Goal: Entertainment & Leisure: Consume media (video, audio)

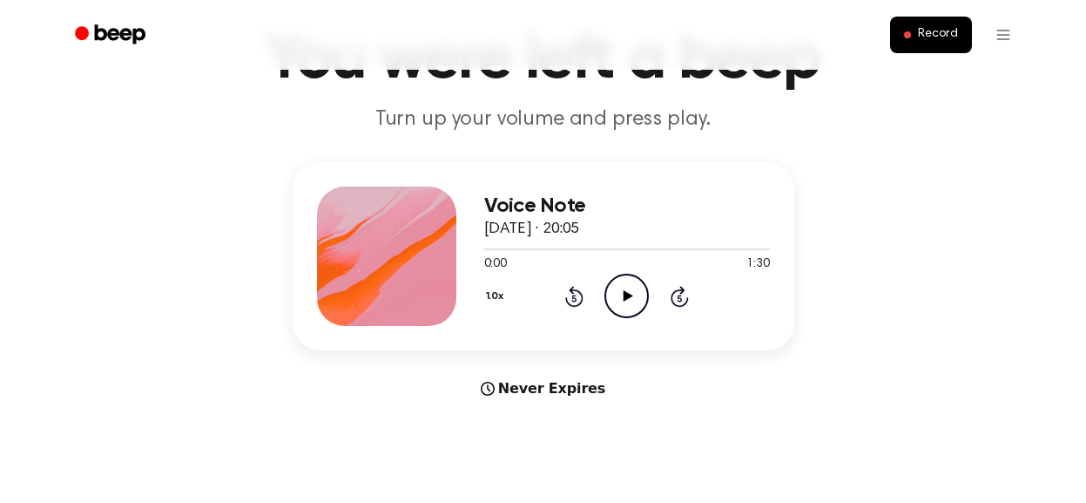
scroll to position [116, 0]
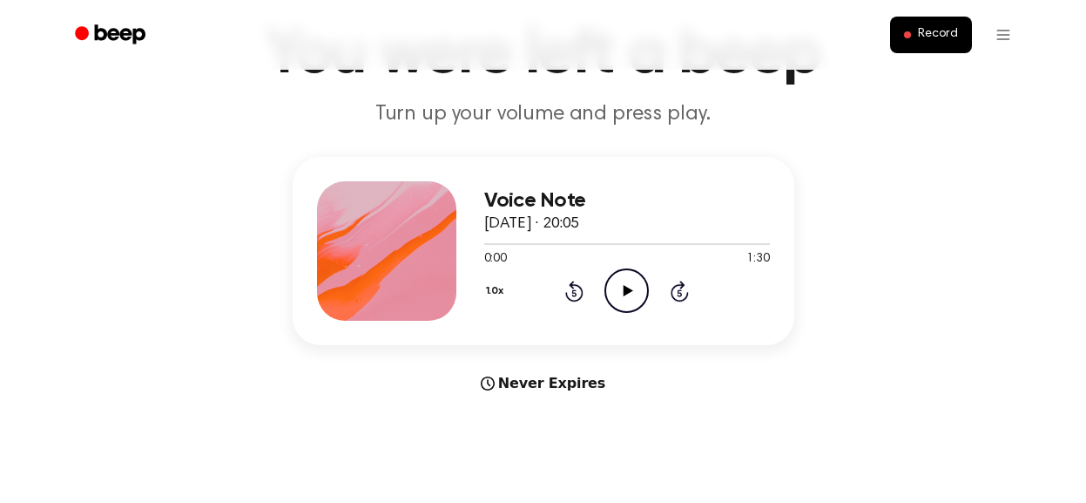
click at [628, 291] on icon at bounding box center [629, 290] width 10 height 11
click at [608, 240] on div at bounding box center [627, 243] width 286 height 14
click at [617, 240] on div at bounding box center [627, 243] width 286 height 14
drag, startPoint x: 520, startPoint y: 247, endPoint x: 611, endPoint y: 238, distance: 91.0
click at [611, 239] on div at bounding box center [627, 243] width 286 height 14
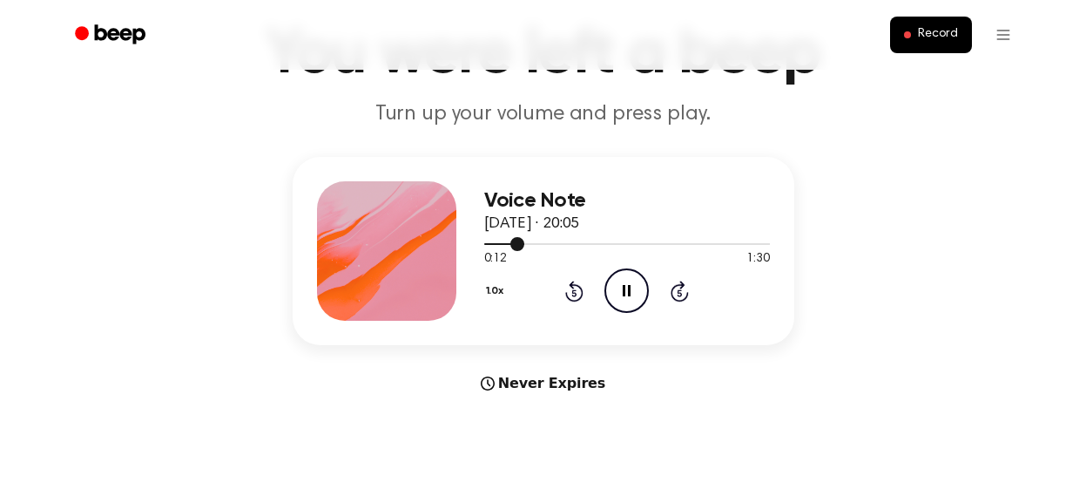
click at [573, 244] on div at bounding box center [627, 244] width 286 height 2
click at [675, 283] on icon "Skip 5 seconds" at bounding box center [679, 291] width 19 height 23
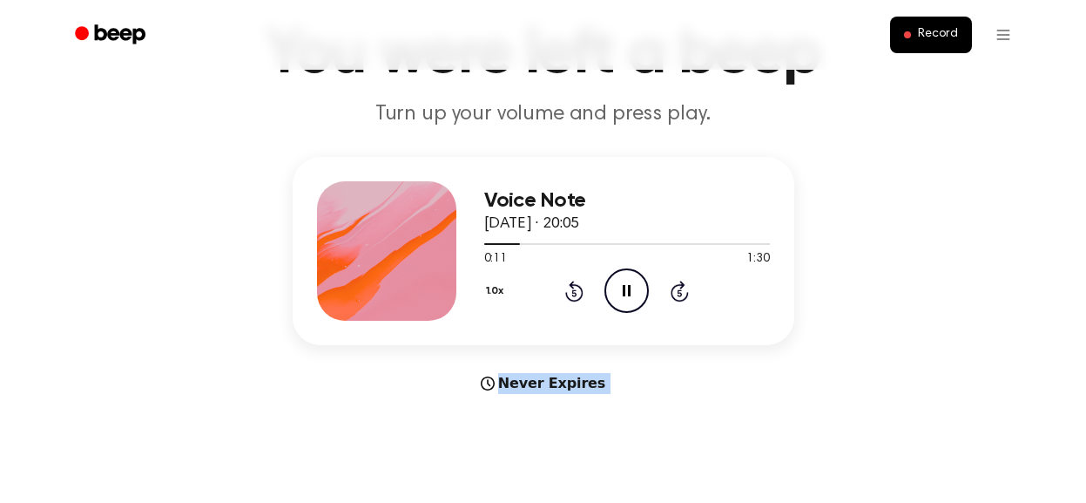
click at [675, 283] on icon "Skip 5 seconds" at bounding box center [679, 291] width 19 height 23
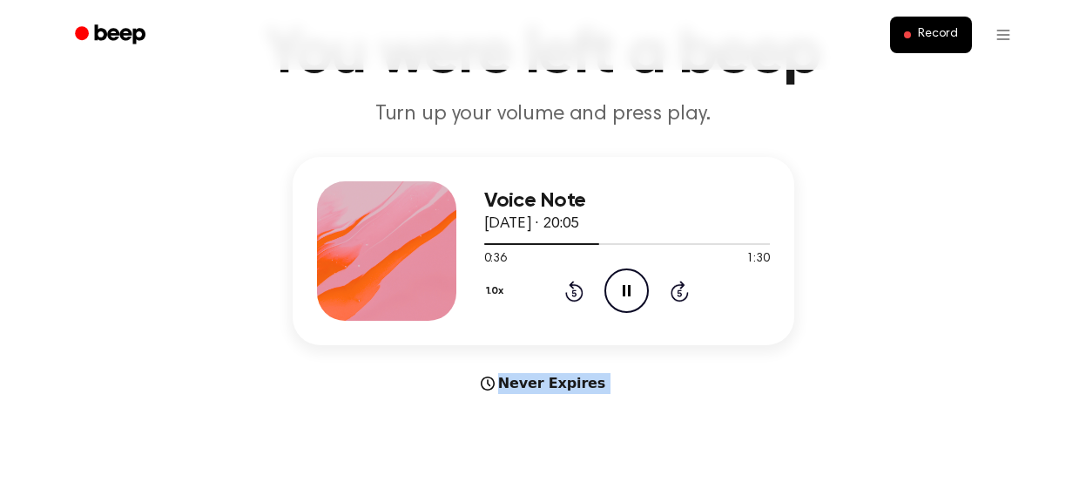
click at [675, 283] on icon "Skip 5 seconds" at bounding box center [679, 291] width 19 height 23
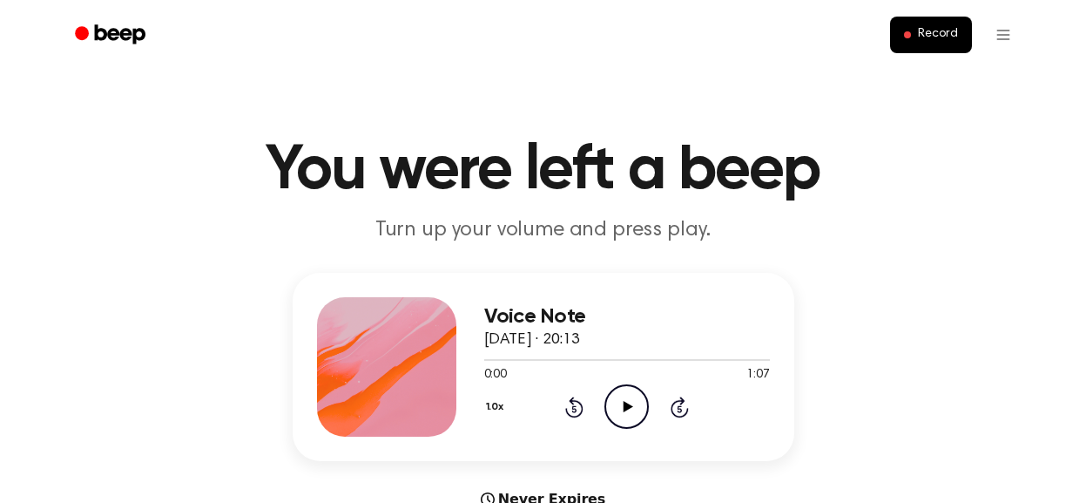
click at [676, 408] on icon "Skip 5 seconds" at bounding box center [679, 407] width 19 height 23
click at [638, 409] on icon "Play Audio" at bounding box center [627, 406] width 44 height 44
click at [485, 168] on h1 "You were left a beep" at bounding box center [544, 170] width 892 height 63
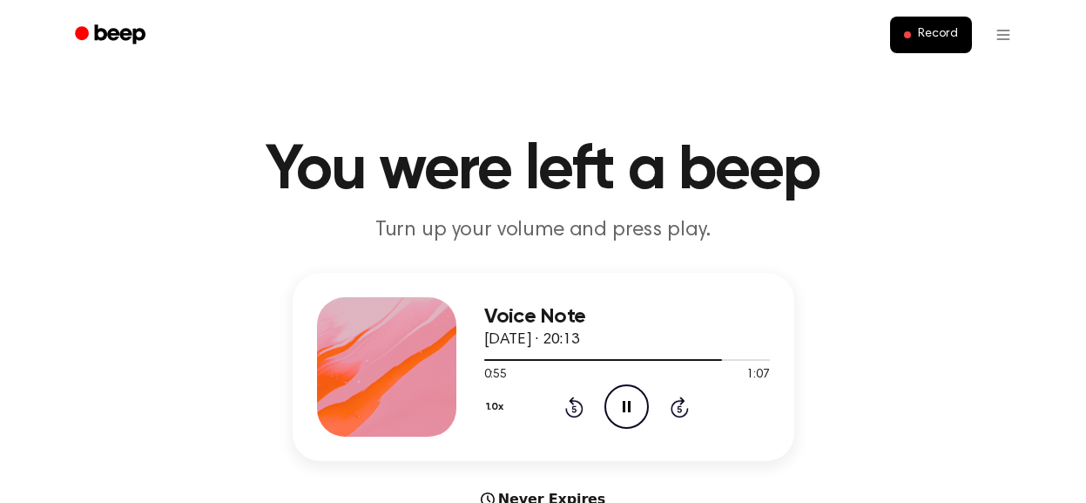
click at [485, 168] on h1 "You were left a beep" at bounding box center [544, 170] width 892 height 63
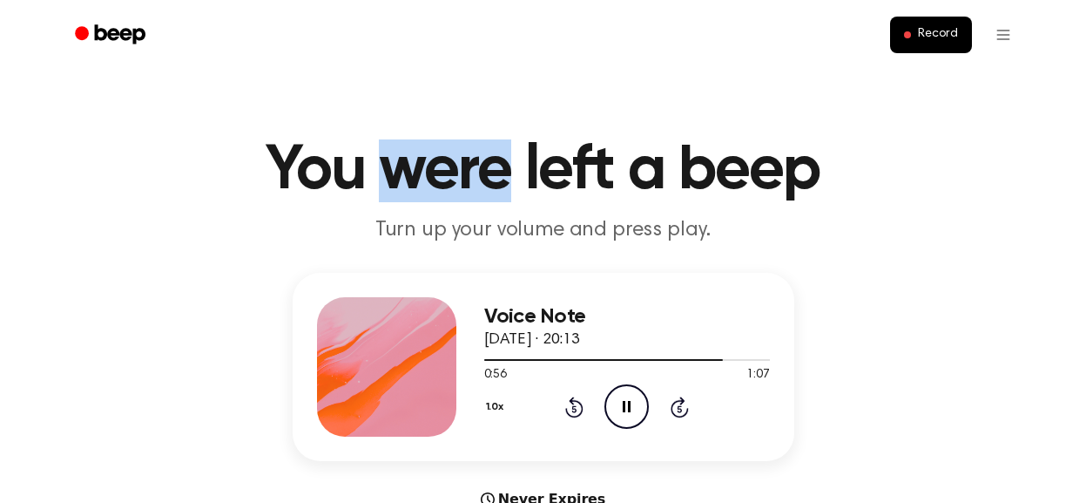
click at [485, 168] on h1 "You were left a beep" at bounding box center [544, 170] width 892 height 63
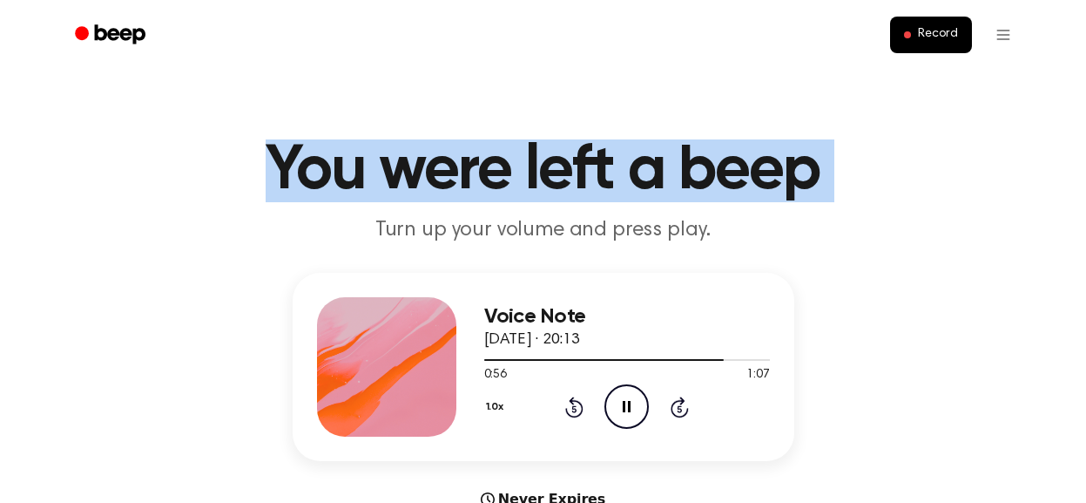
click at [485, 168] on h1 "You were left a beep" at bounding box center [544, 170] width 892 height 63
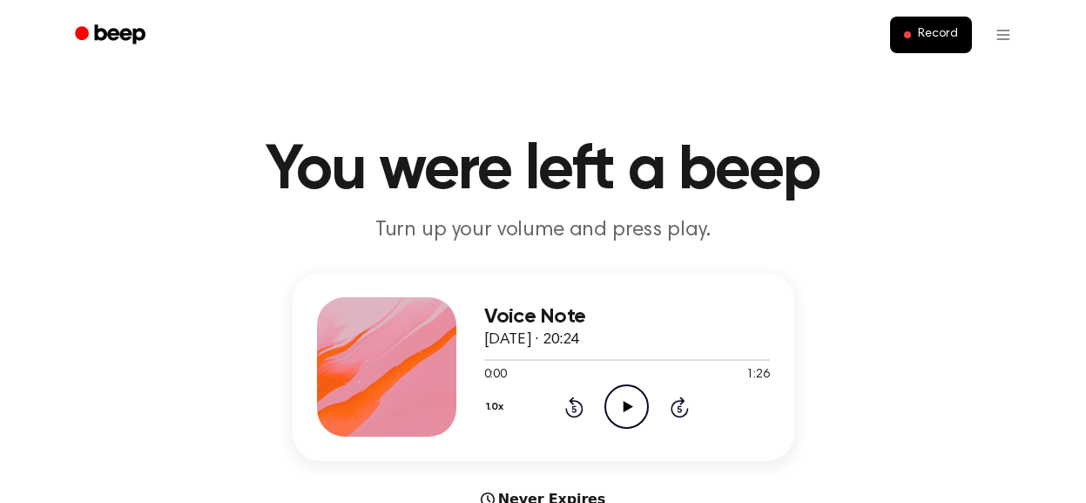
click at [629, 407] on icon at bounding box center [629, 406] width 10 height 11
click at [626, 412] on icon "Pause Audio" at bounding box center [627, 406] width 44 height 44
click at [621, 412] on icon "Play Audio" at bounding box center [627, 406] width 44 height 44
click at [626, 409] on icon "Pause Audio" at bounding box center [627, 406] width 44 height 44
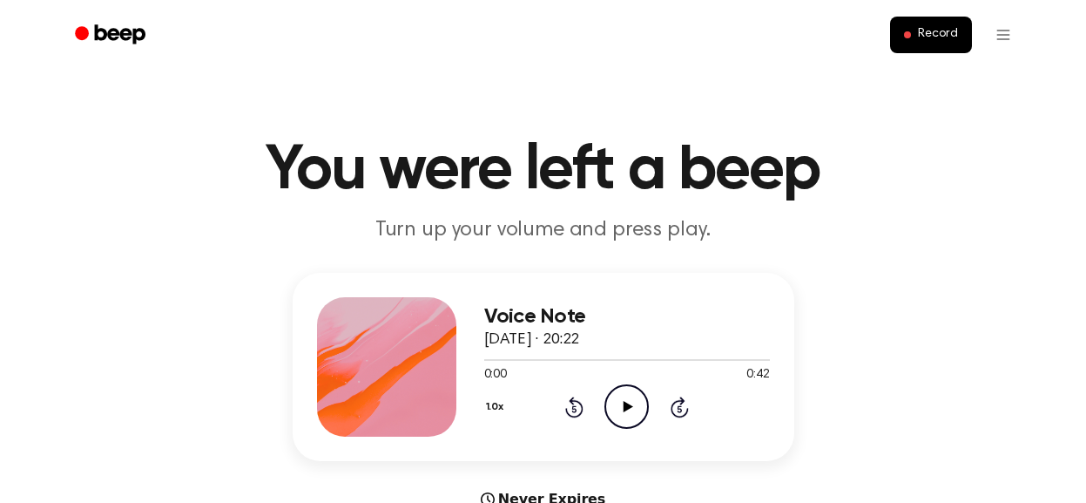
click at [629, 404] on icon at bounding box center [629, 406] width 10 height 11
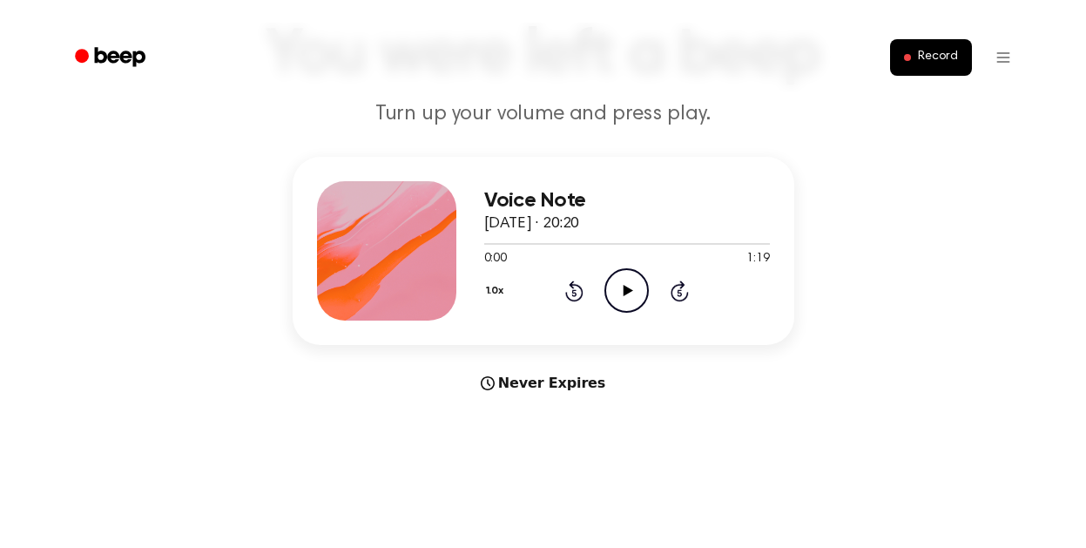
scroll to position [144, 0]
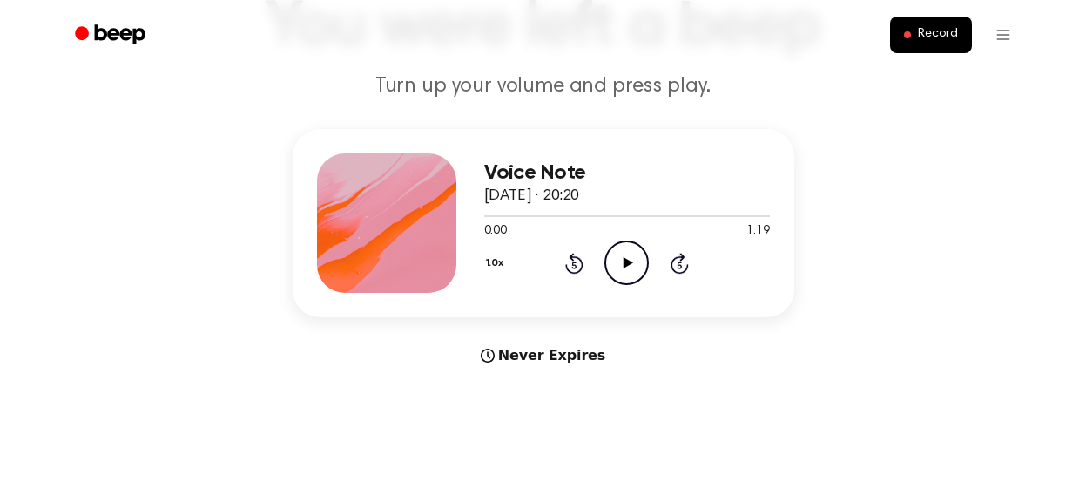
click at [627, 266] on icon at bounding box center [629, 262] width 10 height 11
click at [622, 265] on icon "Pause Audio" at bounding box center [627, 262] width 44 height 44
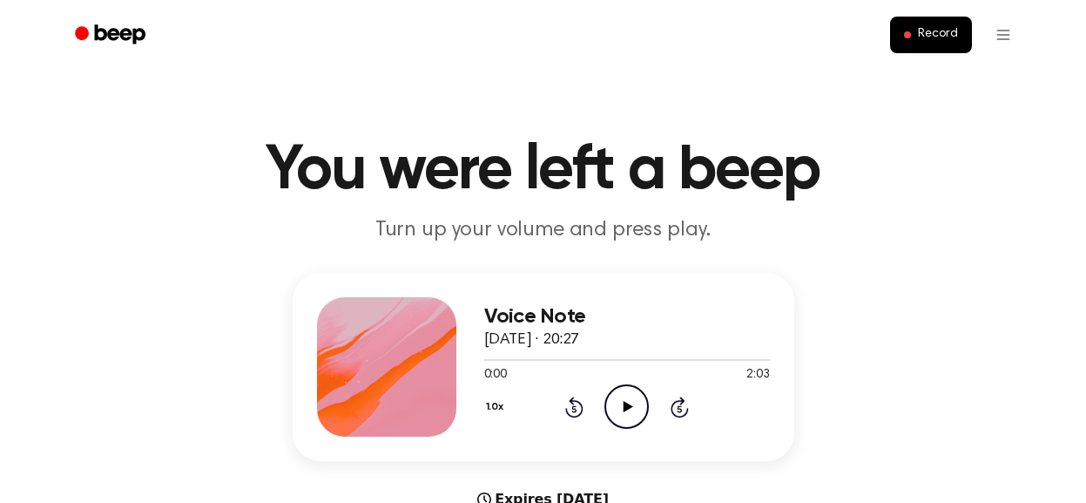
click at [629, 413] on icon "Play Audio" at bounding box center [627, 406] width 44 height 44
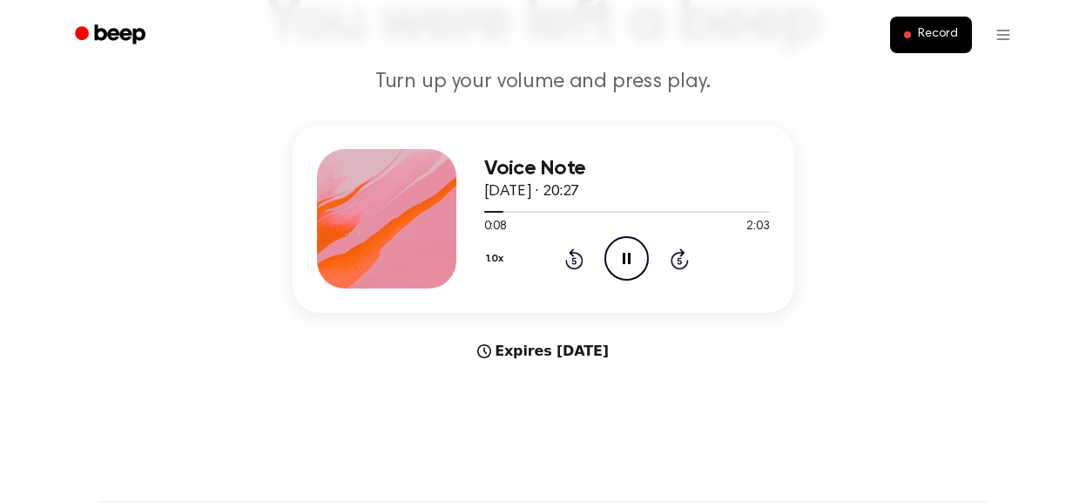
scroll to position [151, 0]
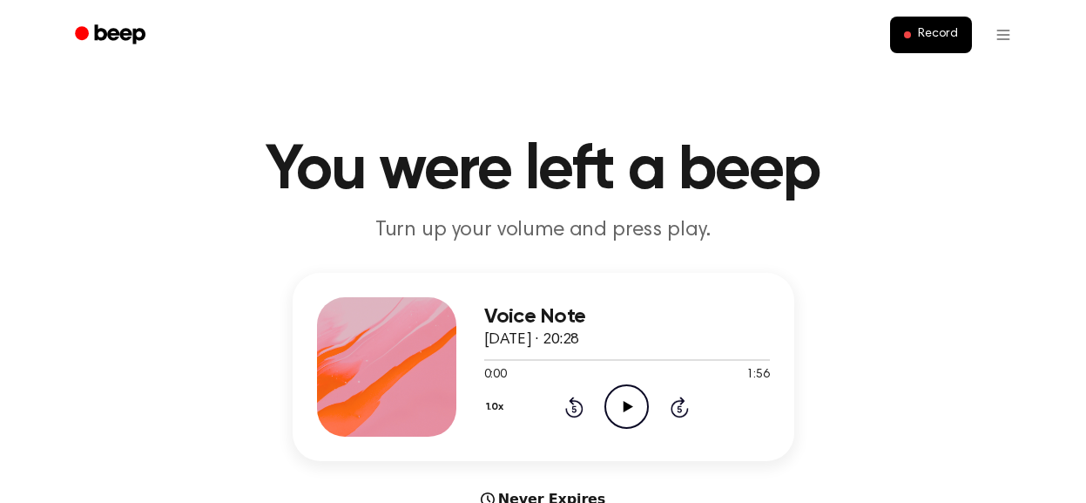
click at [624, 402] on icon at bounding box center [629, 406] width 10 height 11
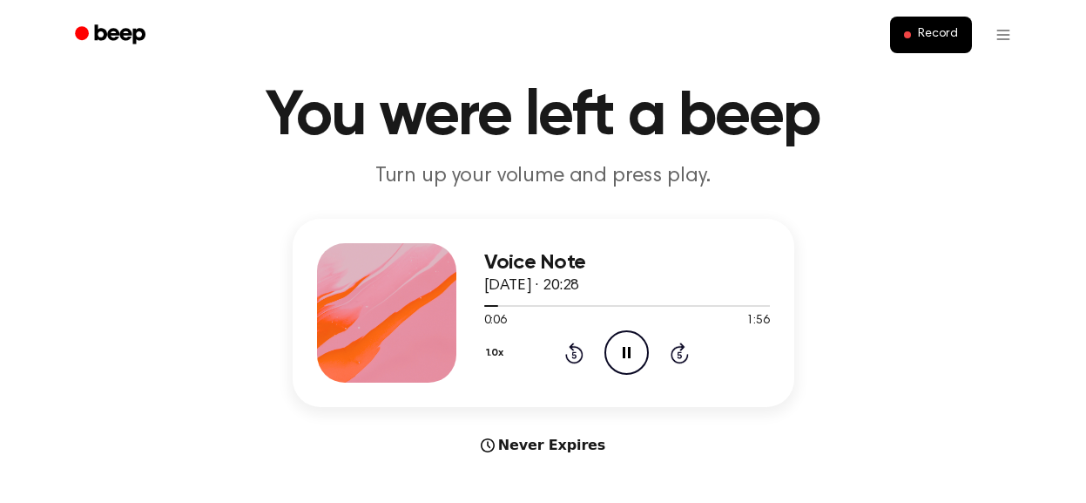
scroll to position [55, 0]
click at [615, 356] on icon "Pause Audio" at bounding box center [627, 351] width 44 height 44
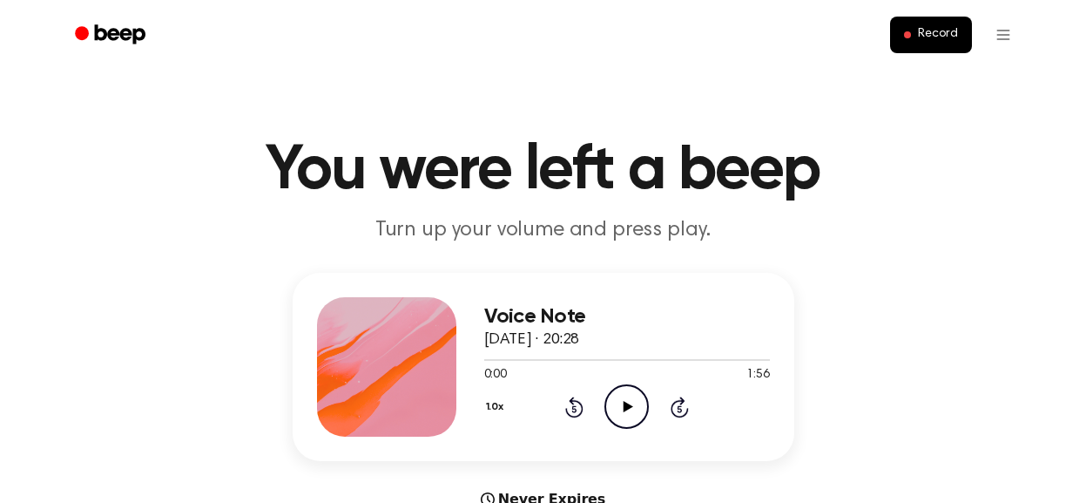
click at [626, 410] on icon at bounding box center [629, 406] width 10 height 11
click at [629, 406] on icon at bounding box center [627, 406] width 8 height 11
click at [632, 410] on icon "Play Audio" at bounding box center [627, 406] width 44 height 44
click at [630, 409] on icon "Play Audio" at bounding box center [627, 406] width 44 height 44
click at [627, 413] on icon "Pause Audio" at bounding box center [627, 406] width 44 height 44
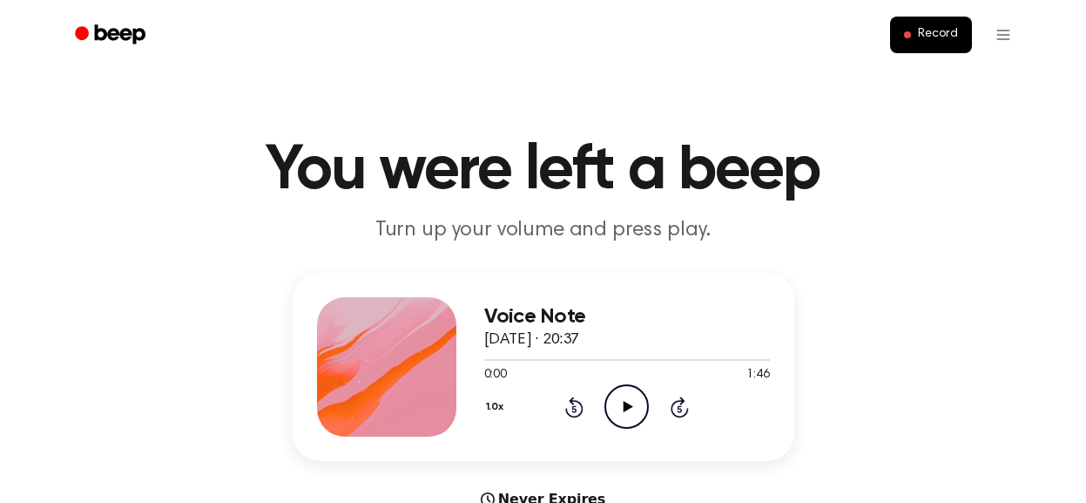
click at [249, 232] on p "Turn up your volume and press play." at bounding box center [543, 230] width 669 height 29
click at [616, 416] on icon "Play Audio" at bounding box center [627, 406] width 44 height 44
click at [624, 404] on icon at bounding box center [629, 406] width 10 height 11
click at [626, 410] on icon "Play Audio" at bounding box center [627, 406] width 44 height 44
click at [629, 418] on icon "Play Audio" at bounding box center [627, 406] width 44 height 44
